Goal: Task Accomplishment & Management: Manage account settings

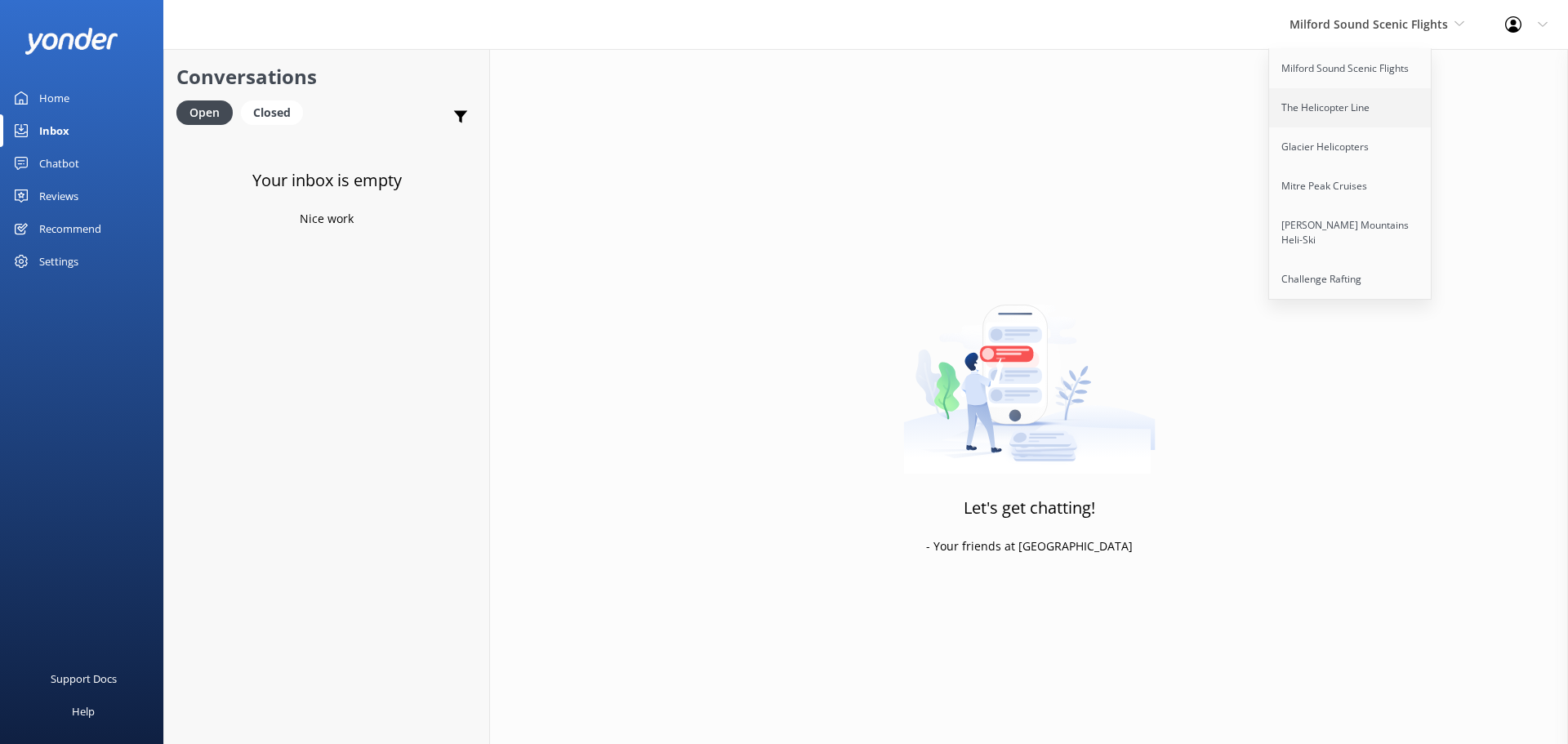
click at [1352, 99] on link "The Helicopter Line" at bounding box center [1350, 108] width 163 height 39
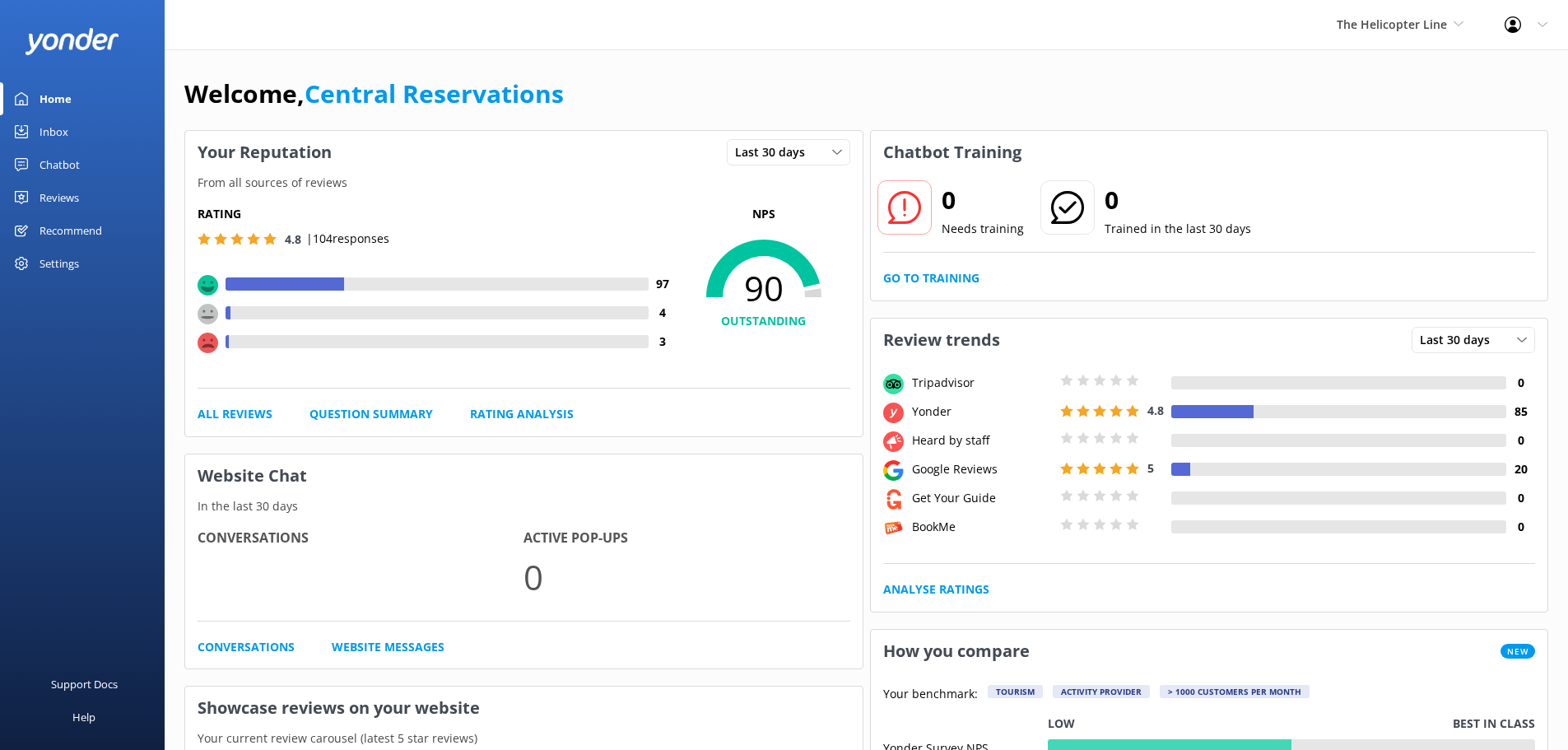
click at [47, 130] on div "Inbox" at bounding box center [53, 131] width 29 height 33
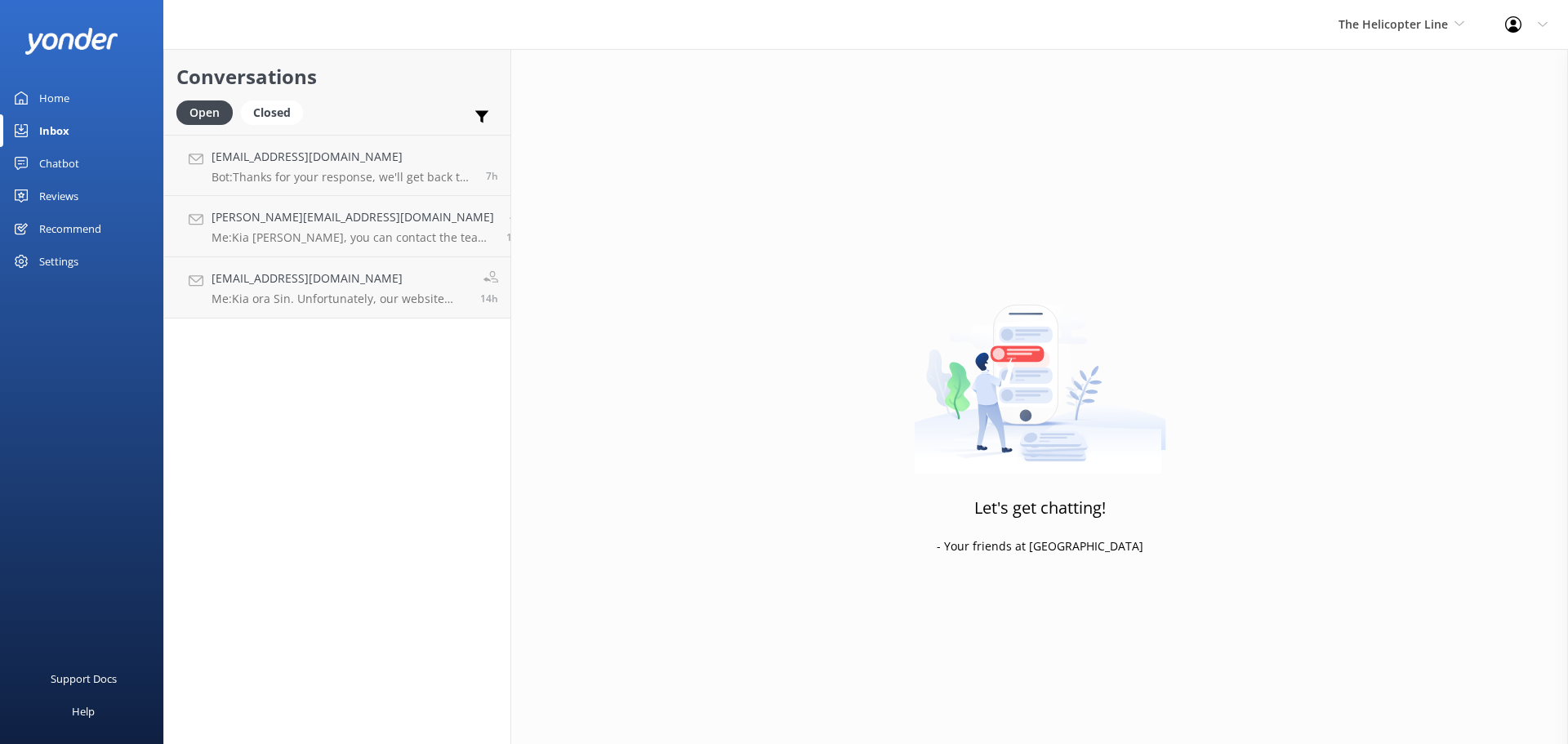
click at [1443, 13] on div "The Helicopter Line Milford Sound Scenic Flights The Helicopter Line Glacier He…" at bounding box center [1401, 24] width 166 height 49
click at [1362, 146] on link "Glacier Helicopters" at bounding box center [1399, 147] width 163 height 39
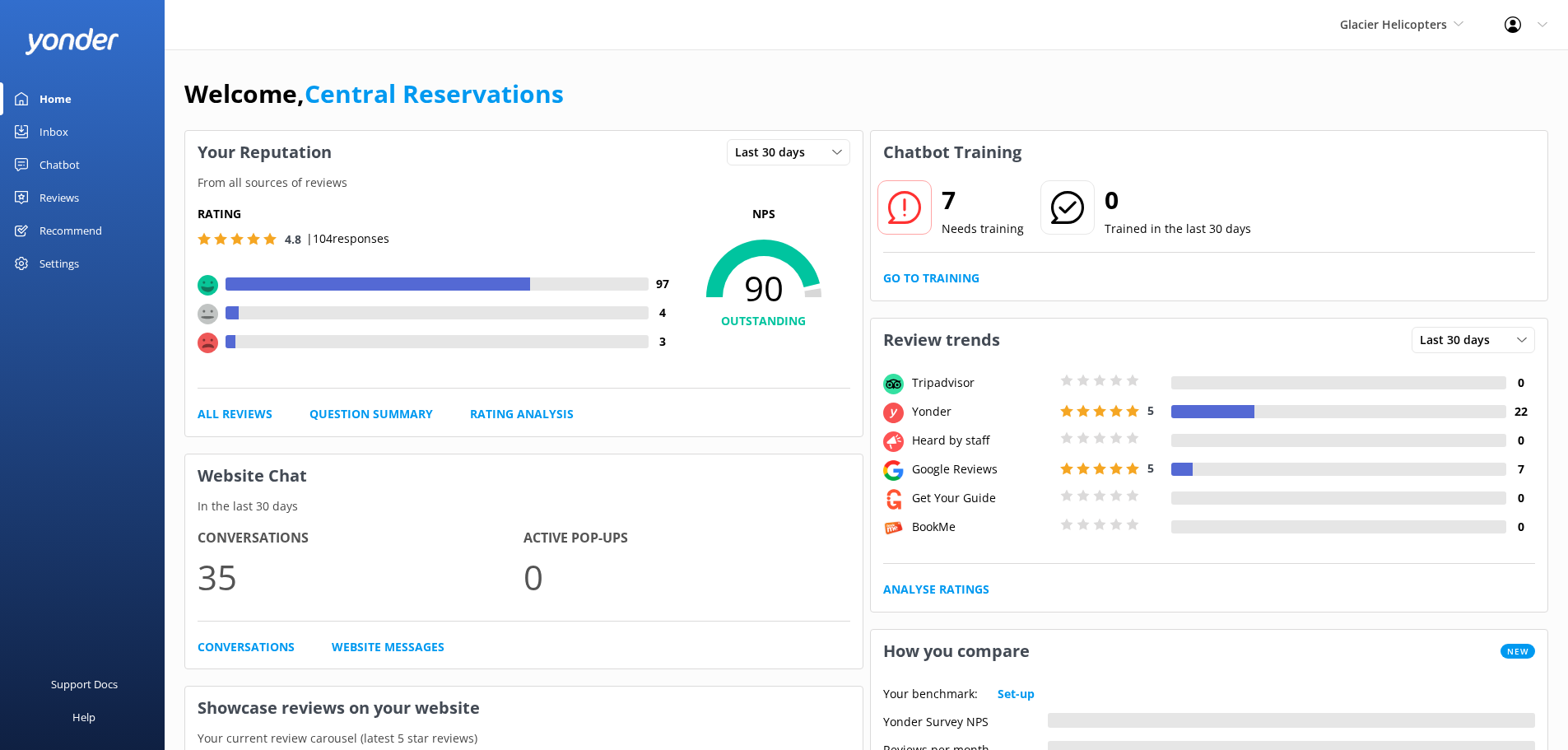
click at [57, 128] on div "Inbox" at bounding box center [53, 131] width 29 height 33
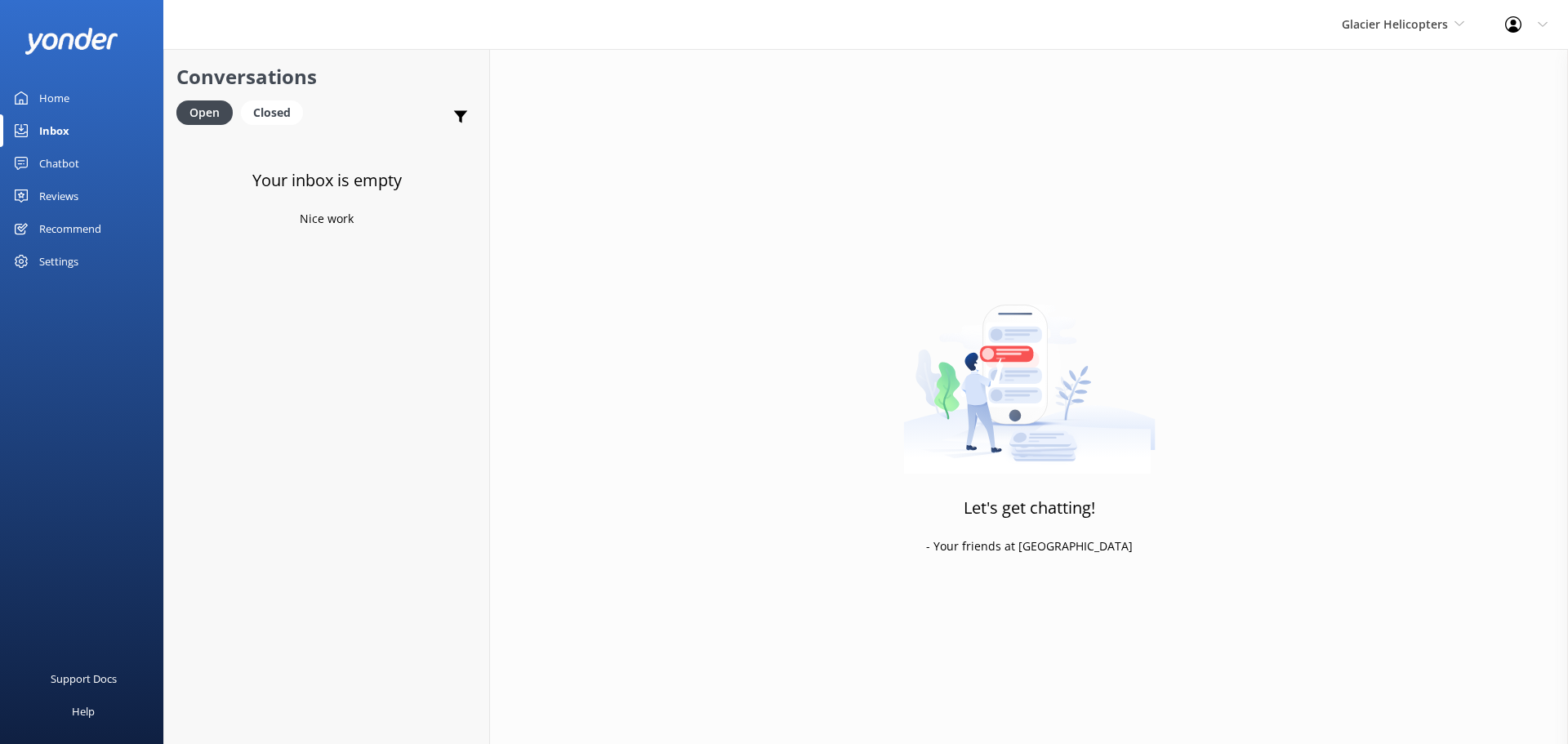
click at [1370, 11] on div "Glacier Helicopters Milford Sound Scenic Flights The Helicopter Line Glacier He…" at bounding box center [1402, 24] width 163 height 49
click at [1394, 171] on link "Mitre Peak Cruises" at bounding box center [1402, 186] width 163 height 39
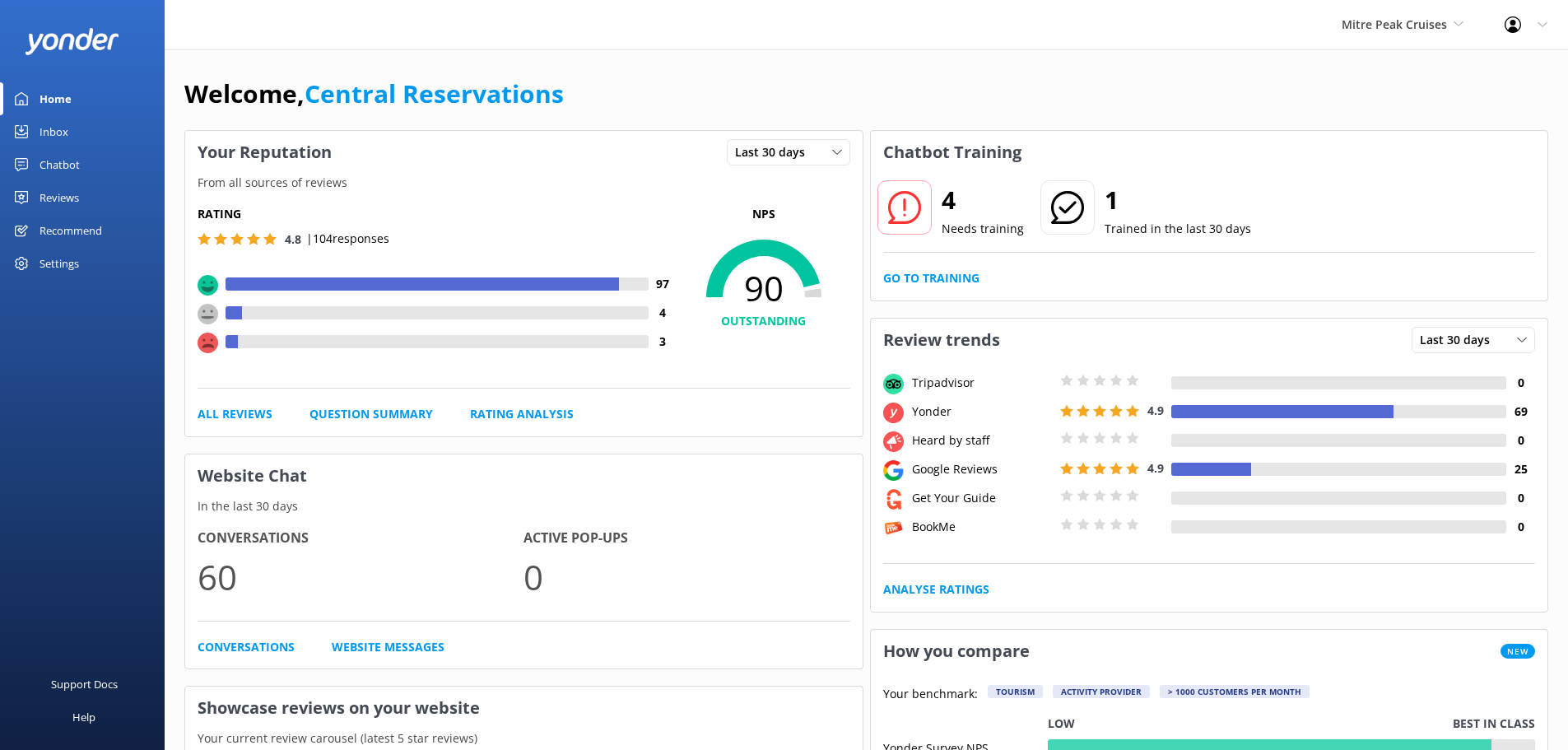
click at [47, 134] on div "Inbox" at bounding box center [53, 131] width 29 height 33
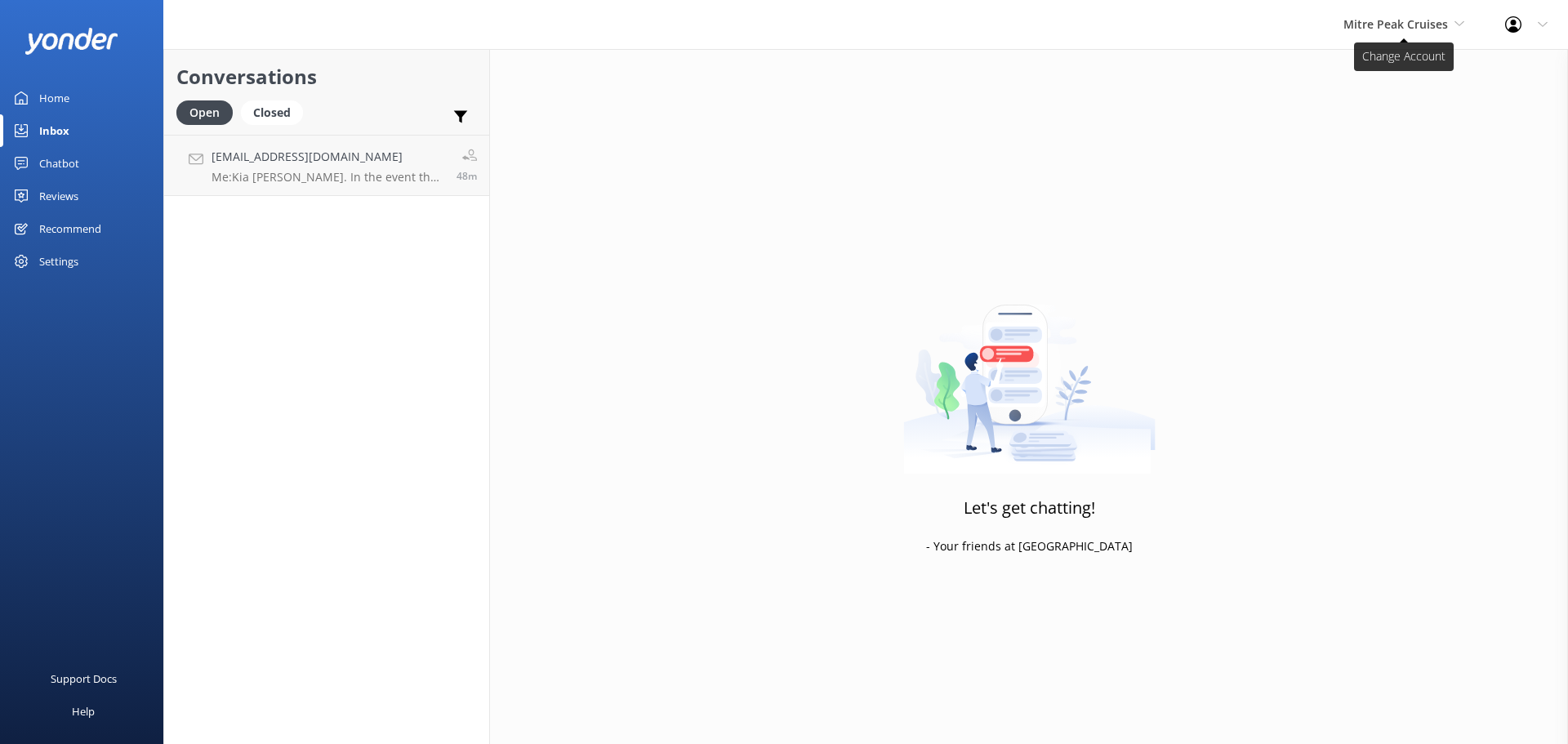
click at [1428, 20] on span "Mitre Peak Cruises" at bounding box center [1395, 24] width 105 height 16
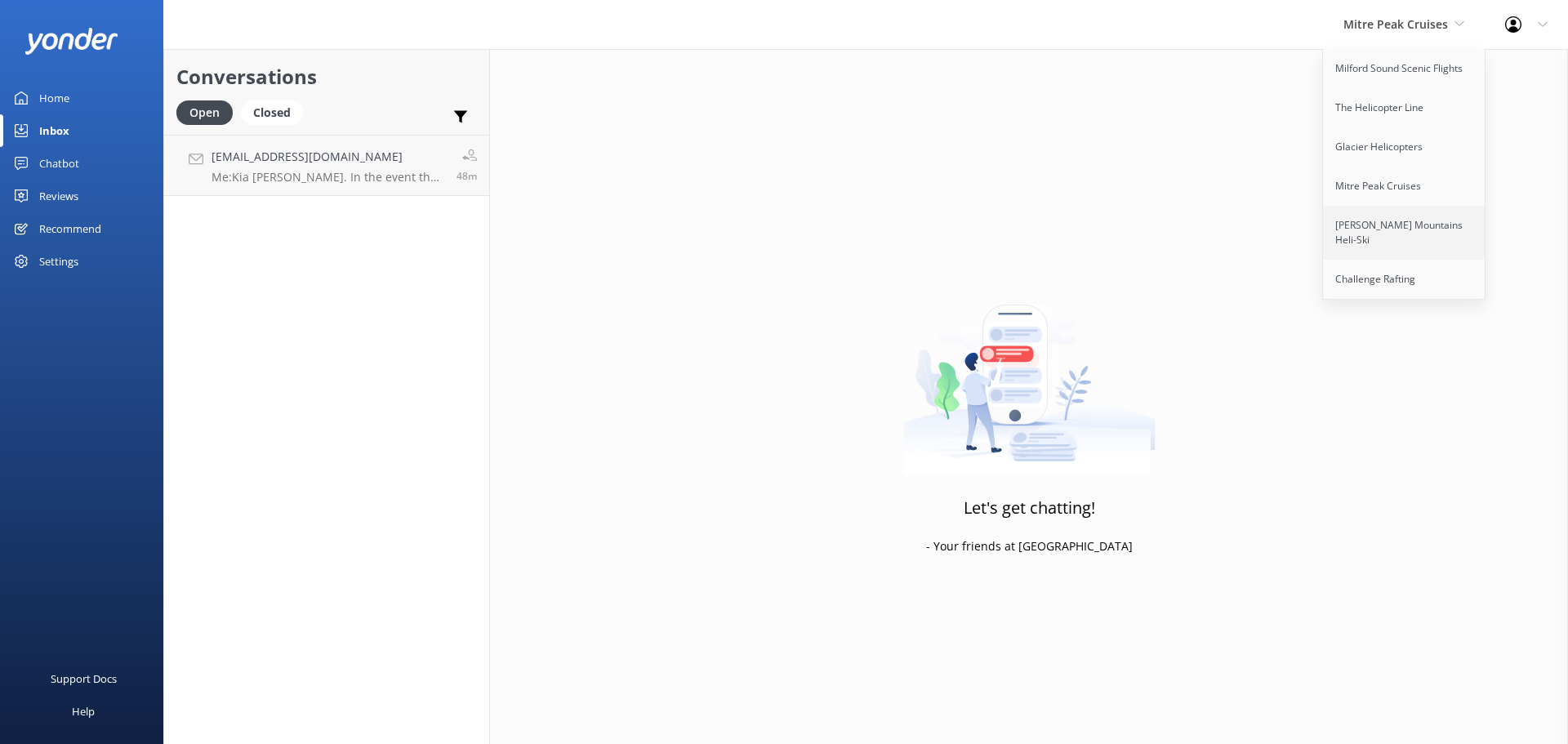
click at [1384, 227] on link "[PERSON_NAME] Mountains Heli-Ski" at bounding box center [1404, 232] width 163 height 54
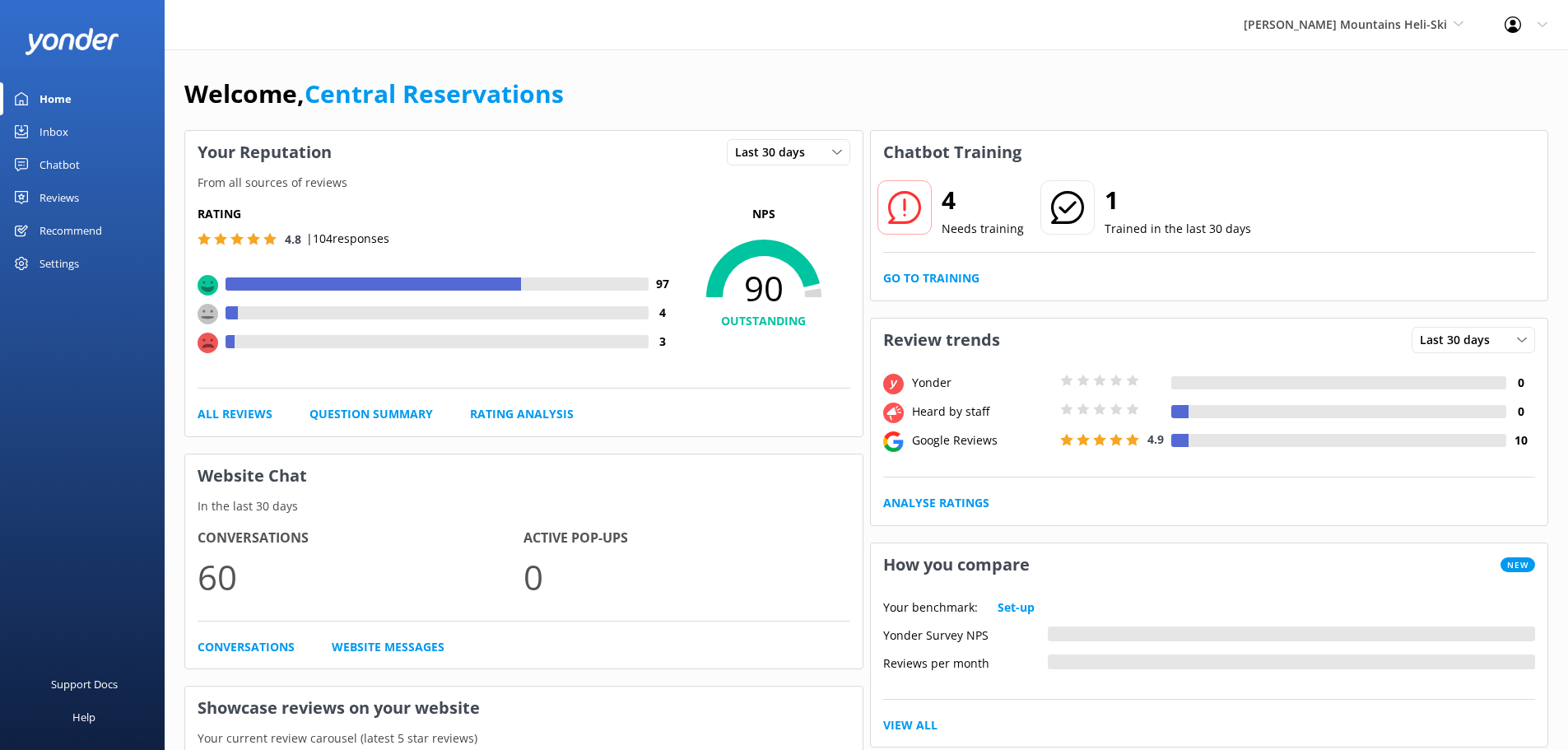
click at [71, 143] on link "Inbox" at bounding box center [82, 131] width 165 height 33
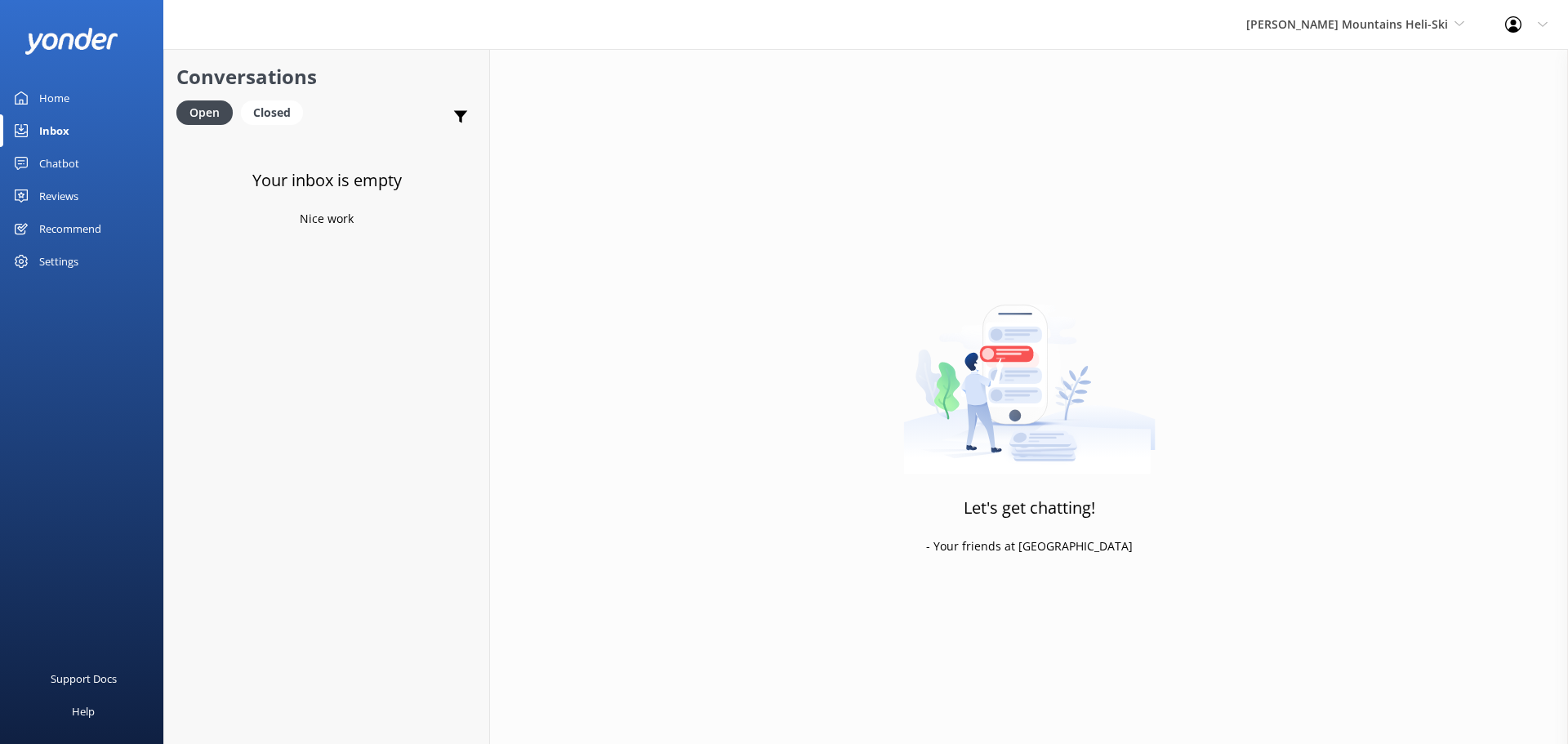
click at [1496, 23] on div "Profile Settings Logout" at bounding box center [1525, 24] width 83 height 49
click at [1439, 23] on span "[PERSON_NAME] Mountains Heli-Ski" at bounding box center [1347, 24] width 201 height 16
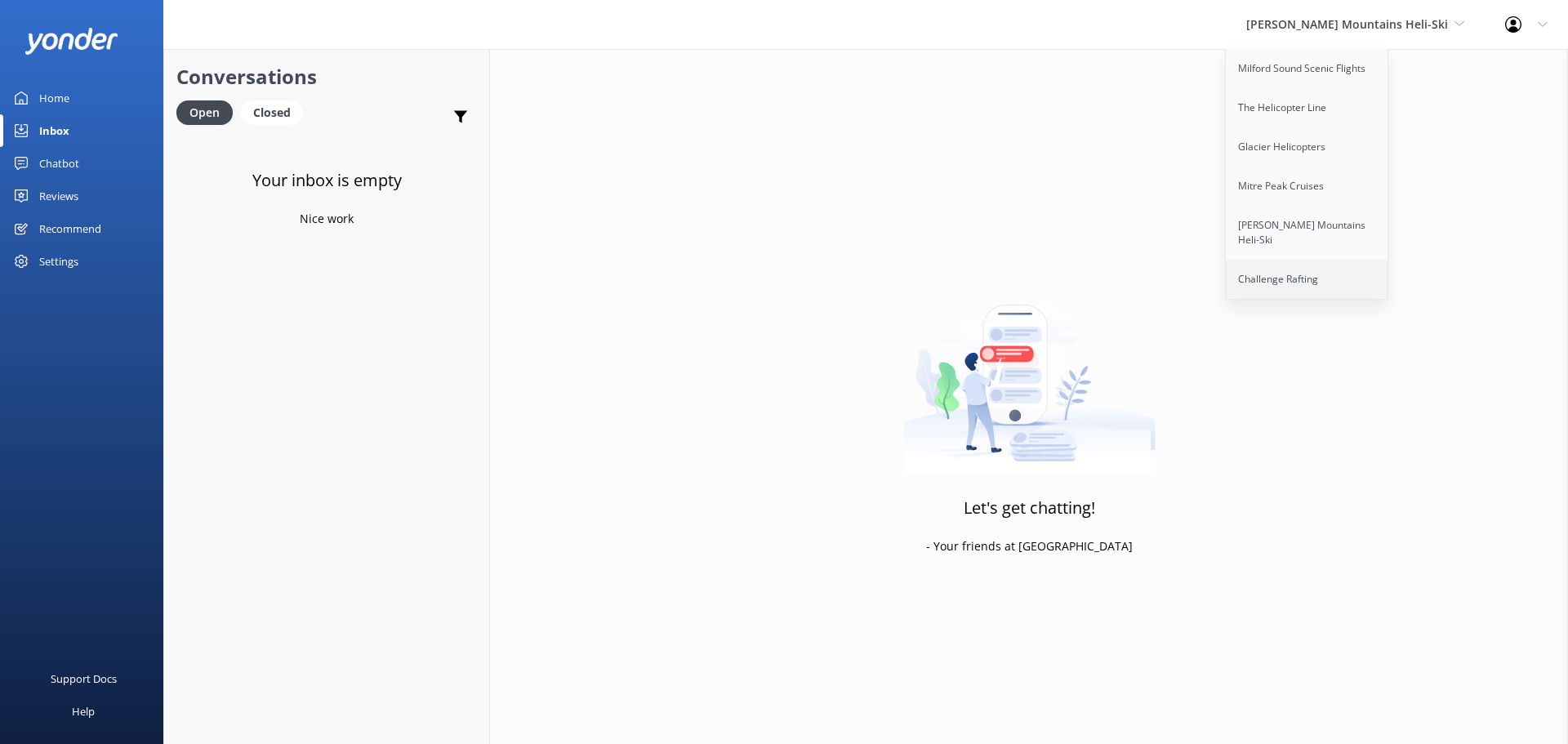
click at [1356, 265] on link "Challenge Rafting" at bounding box center [1307, 280] width 163 height 39
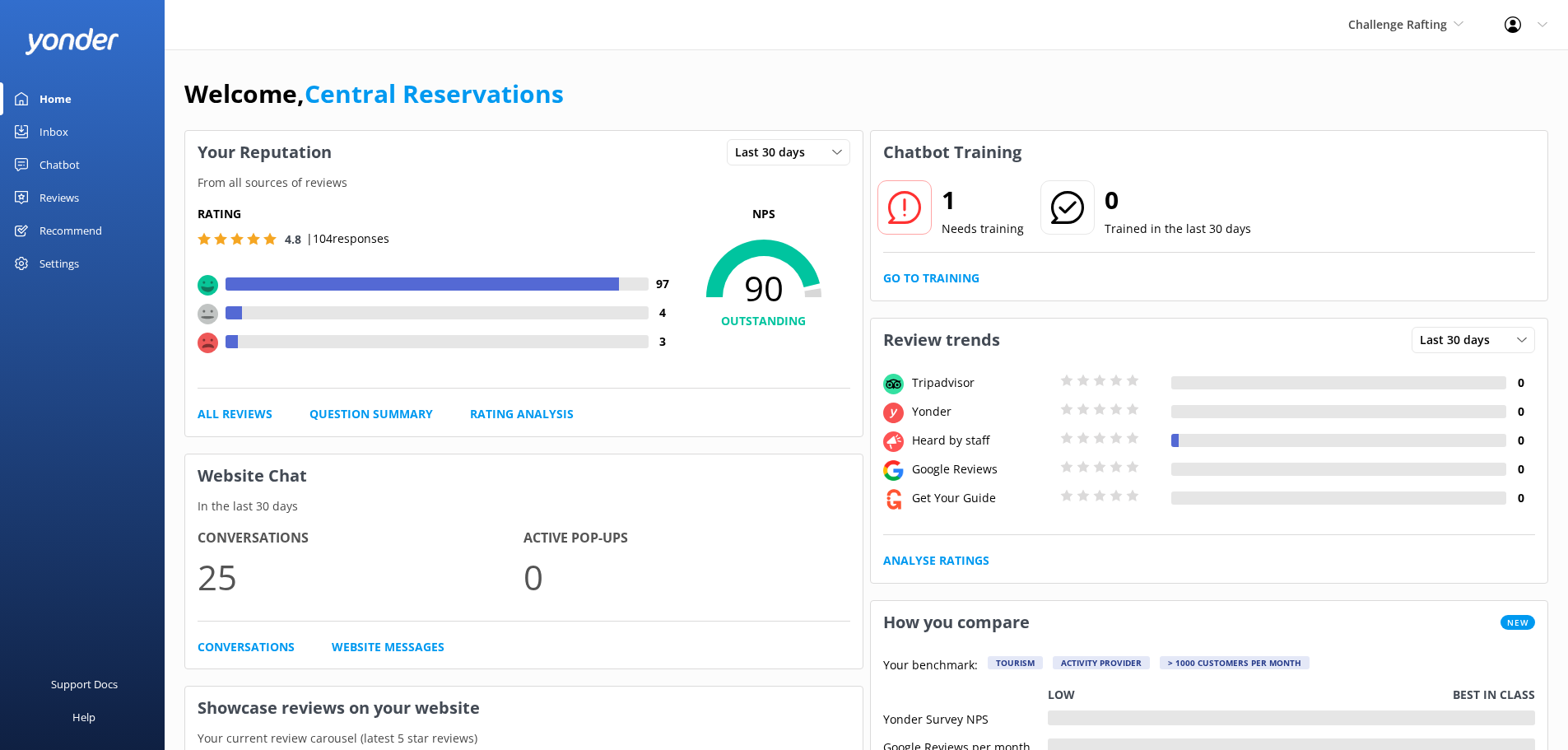
click at [54, 132] on div "Inbox" at bounding box center [53, 131] width 29 height 33
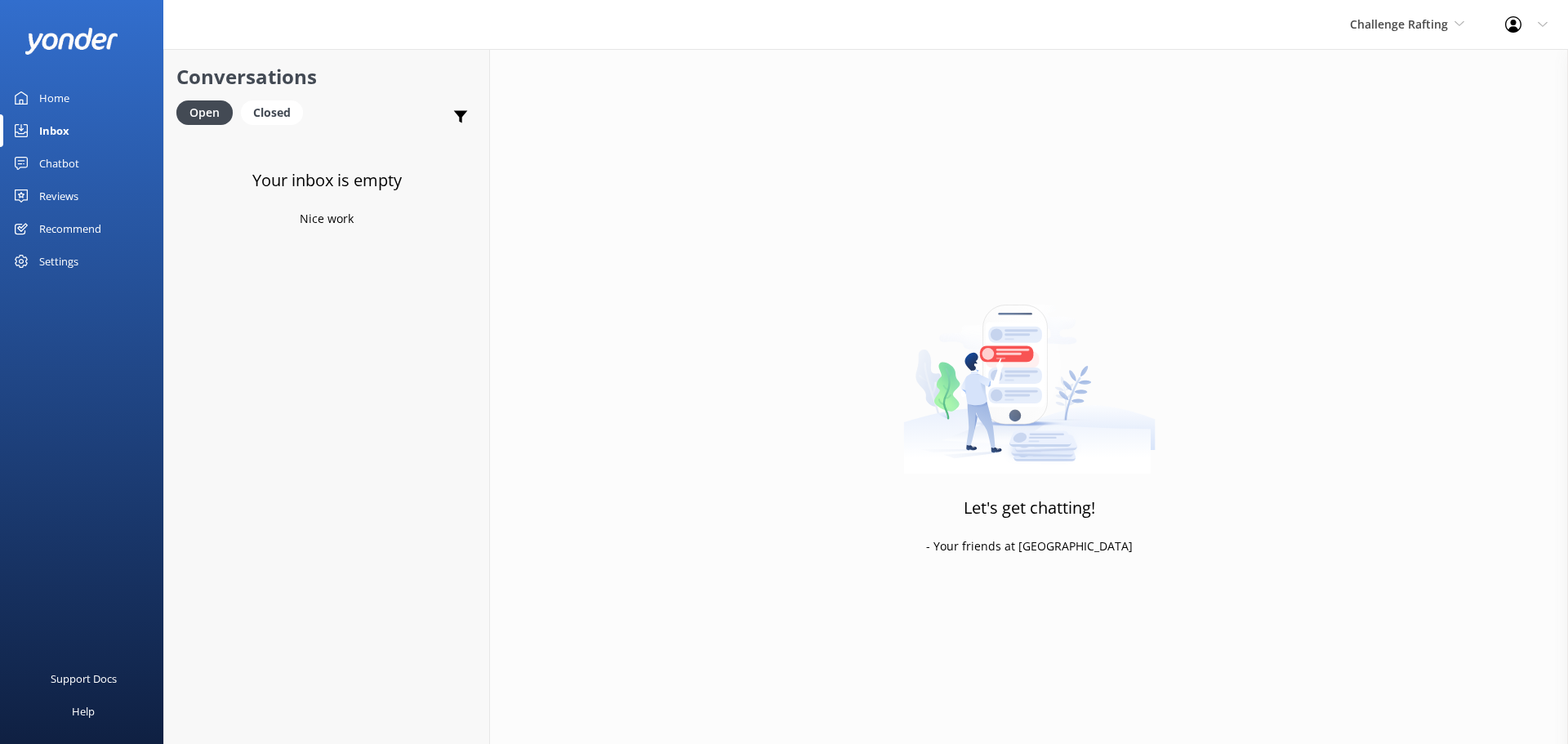
drag, startPoint x: 1484, startPoint y: 321, endPoint x: 1466, endPoint y: 216, distance: 106.5
click at [1484, 317] on div "Let's get chatting! - Your friends at [GEOGRAPHIC_DATA]" at bounding box center [1028, 420] width 1077 height 744
